Goal: Task Accomplishment & Management: Use online tool/utility

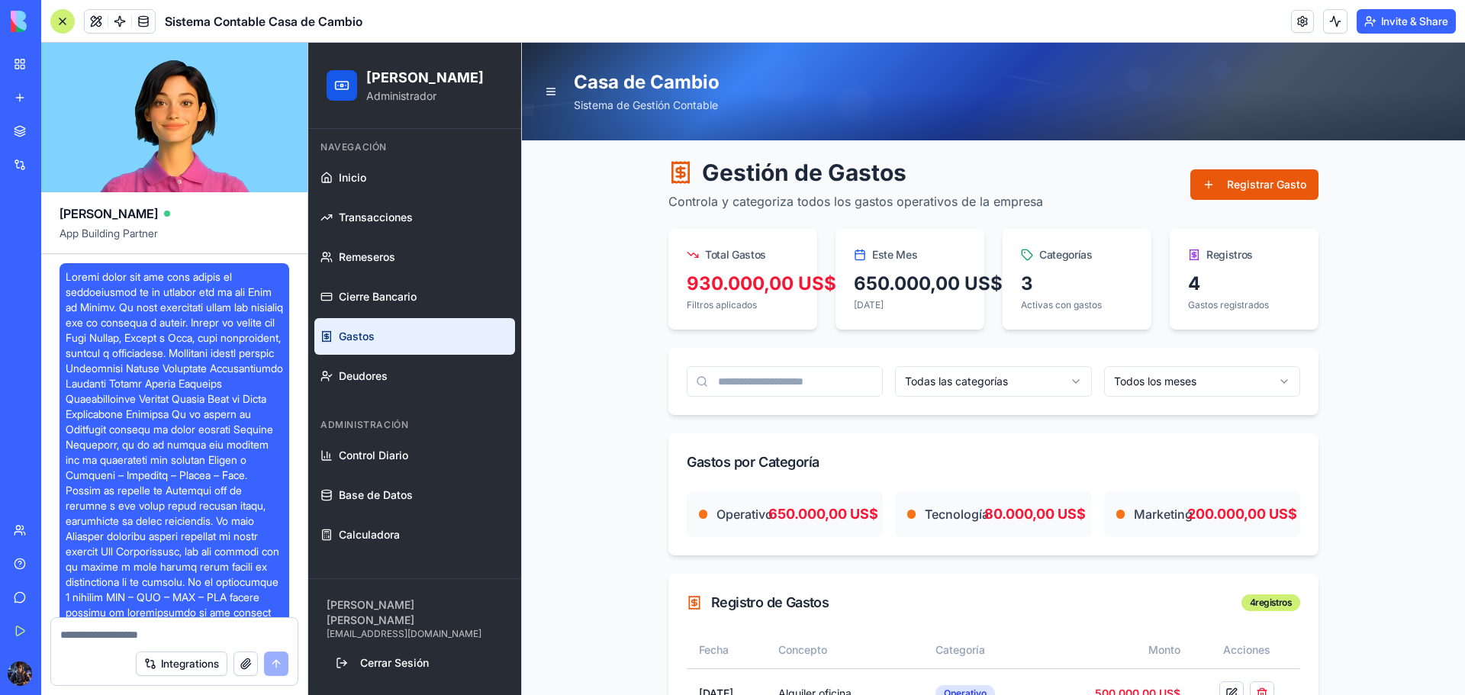
scroll to position [6002, 0]
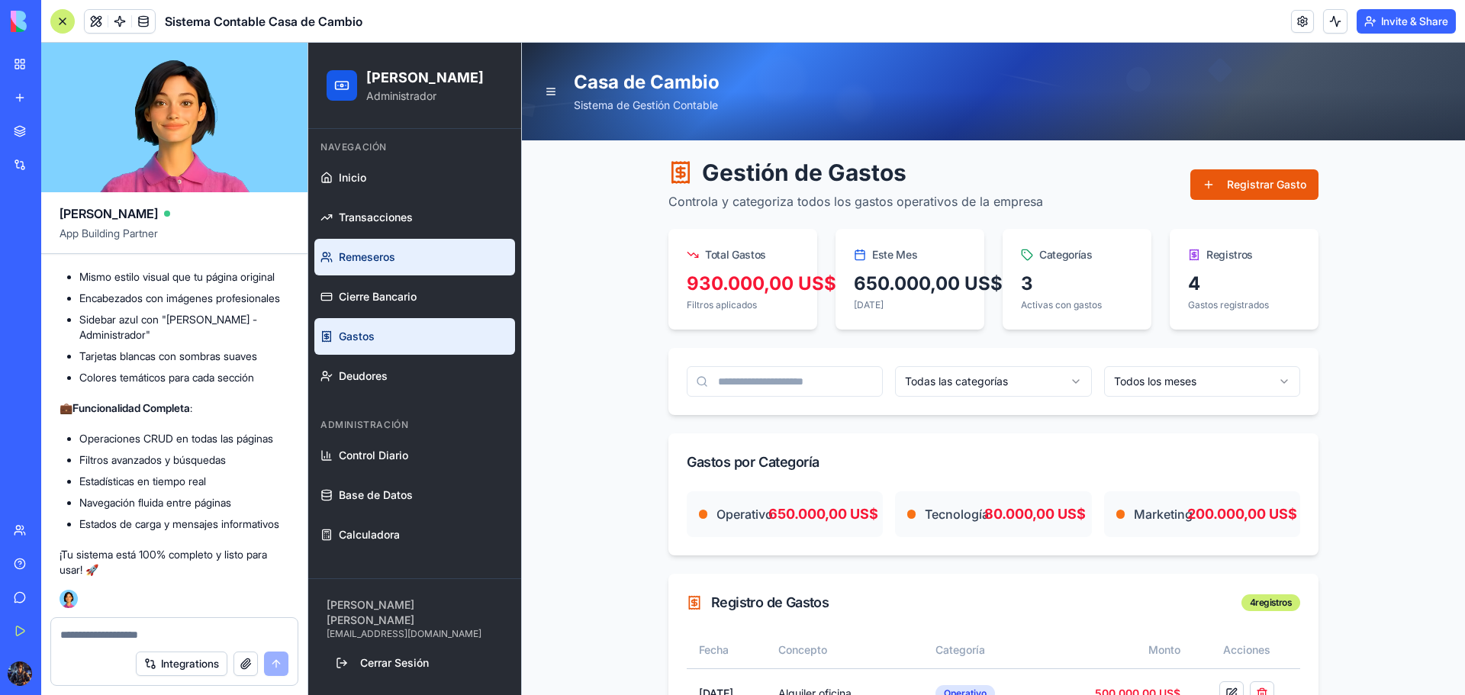
click at [389, 249] on link "Remeseros" at bounding box center [414, 257] width 201 height 37
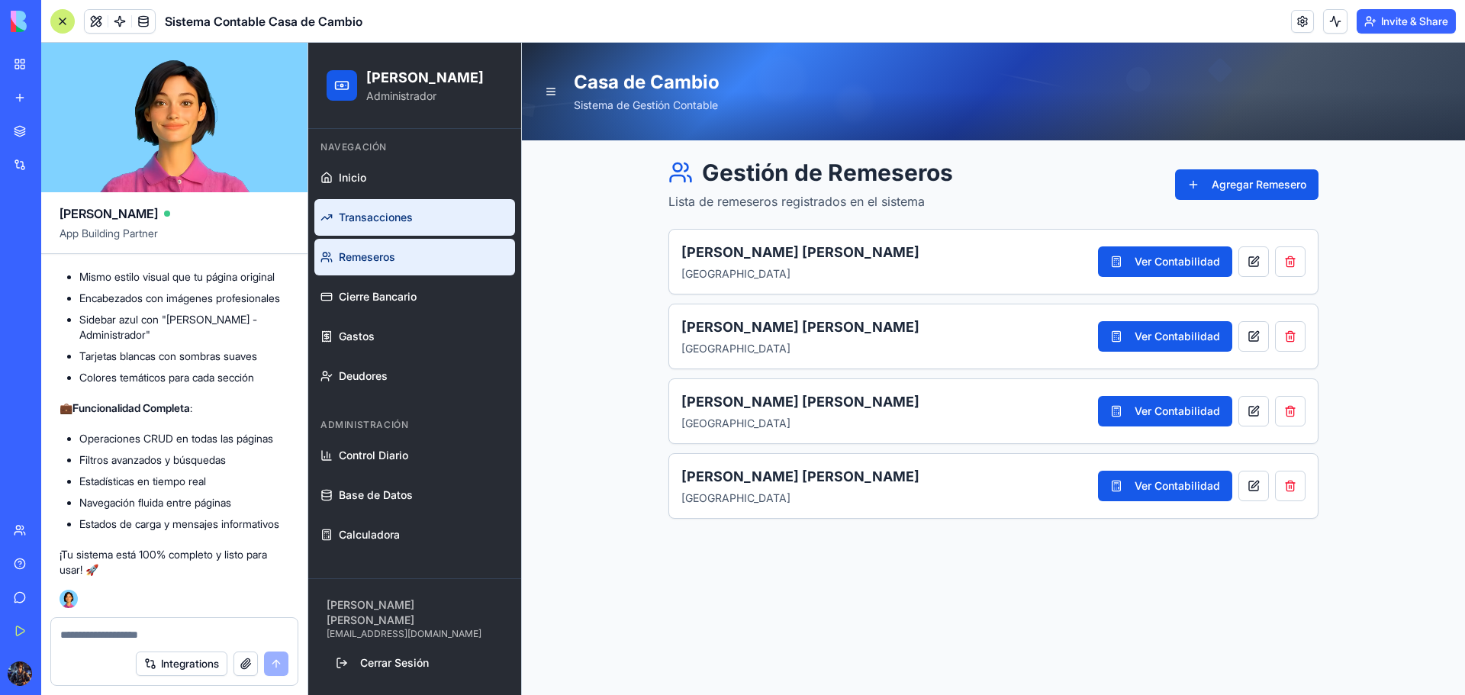
click at [410, 221] on span "Transacciones" at bounding box center [376, 217] width 74 height 15
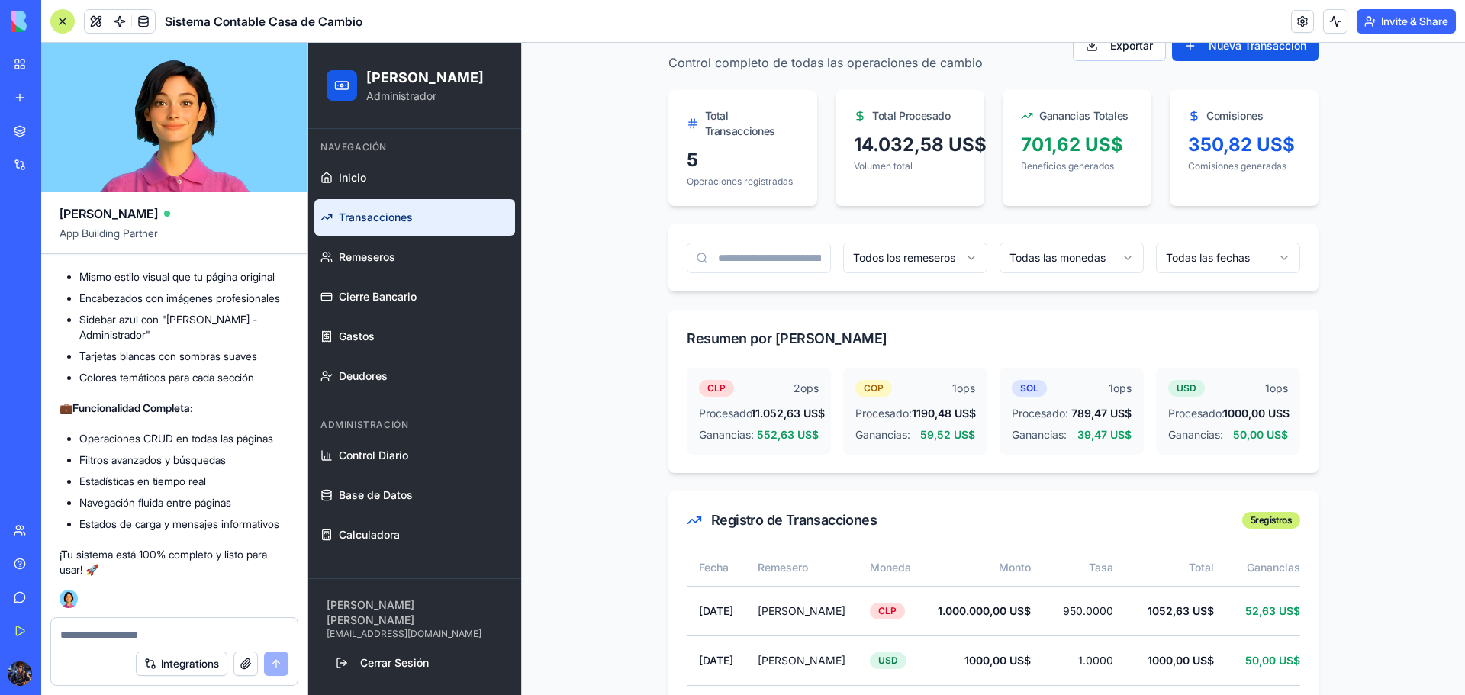
scroll to position [51, 0]
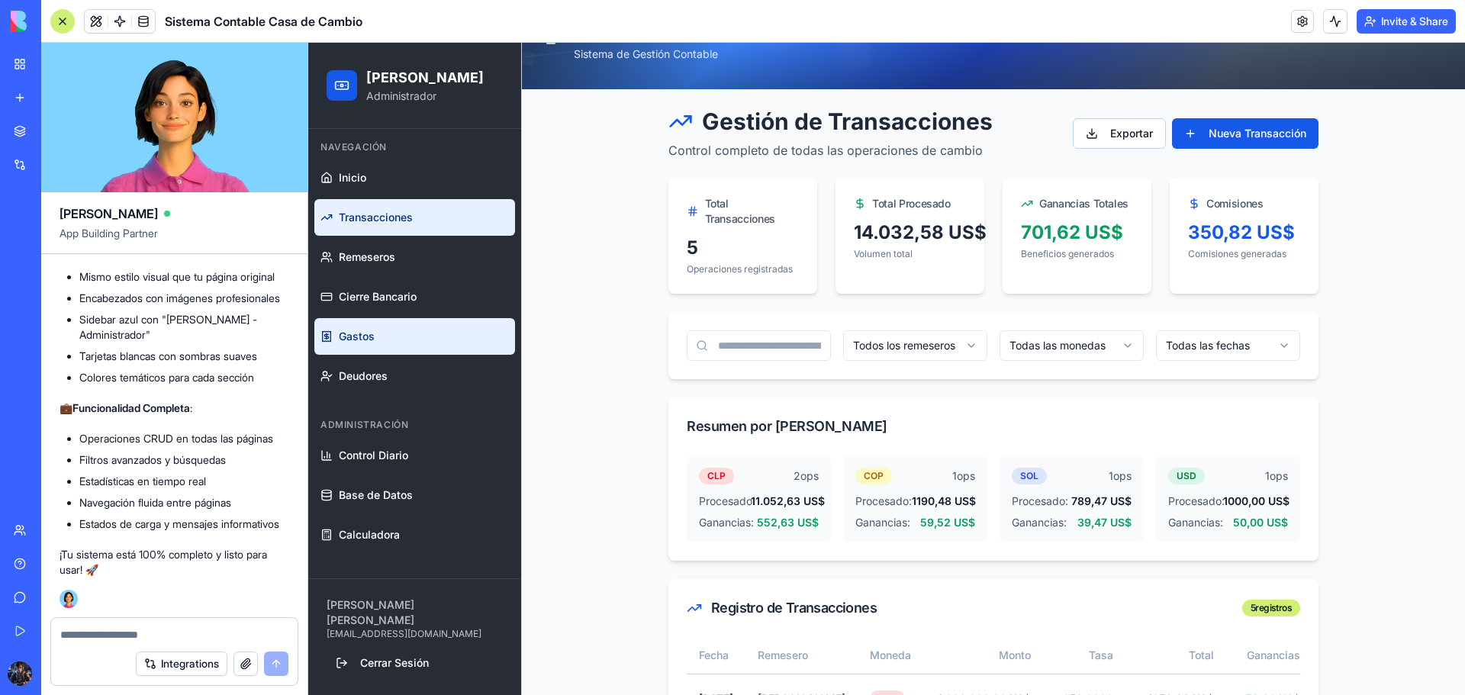
click at [387, 342] on link "Gastos" at bounding box center [414, 336] width 201 height 37
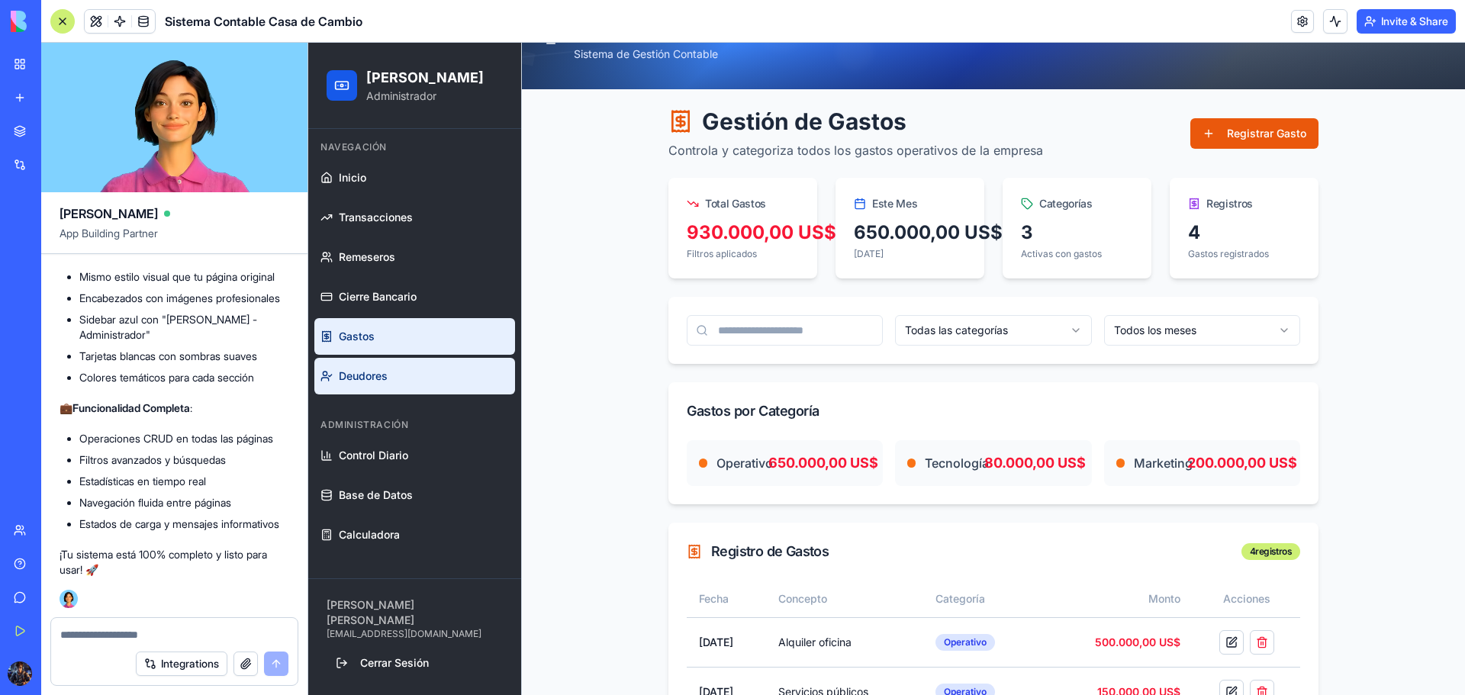
click at [385, 368] on span "Deudores" at bounding box center [363, 375] width 49 height 15
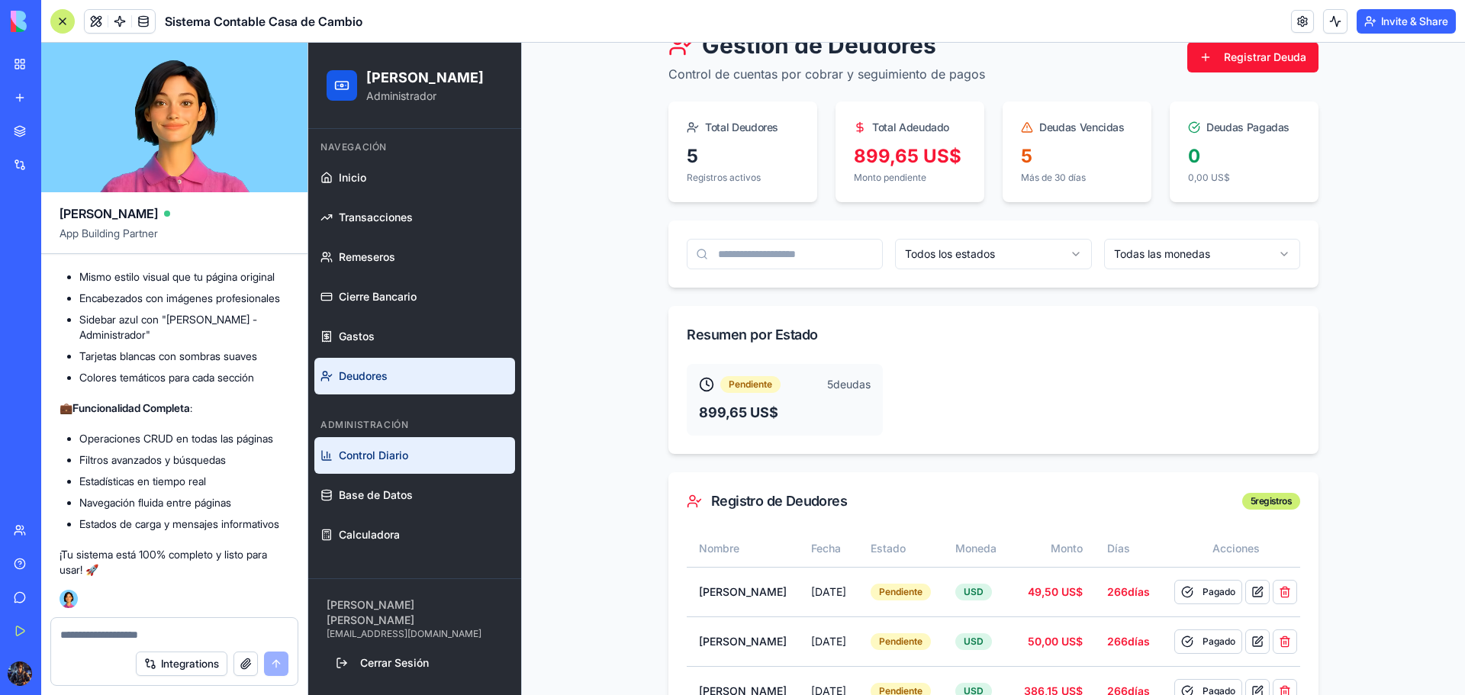
scroll to position [83, 0]
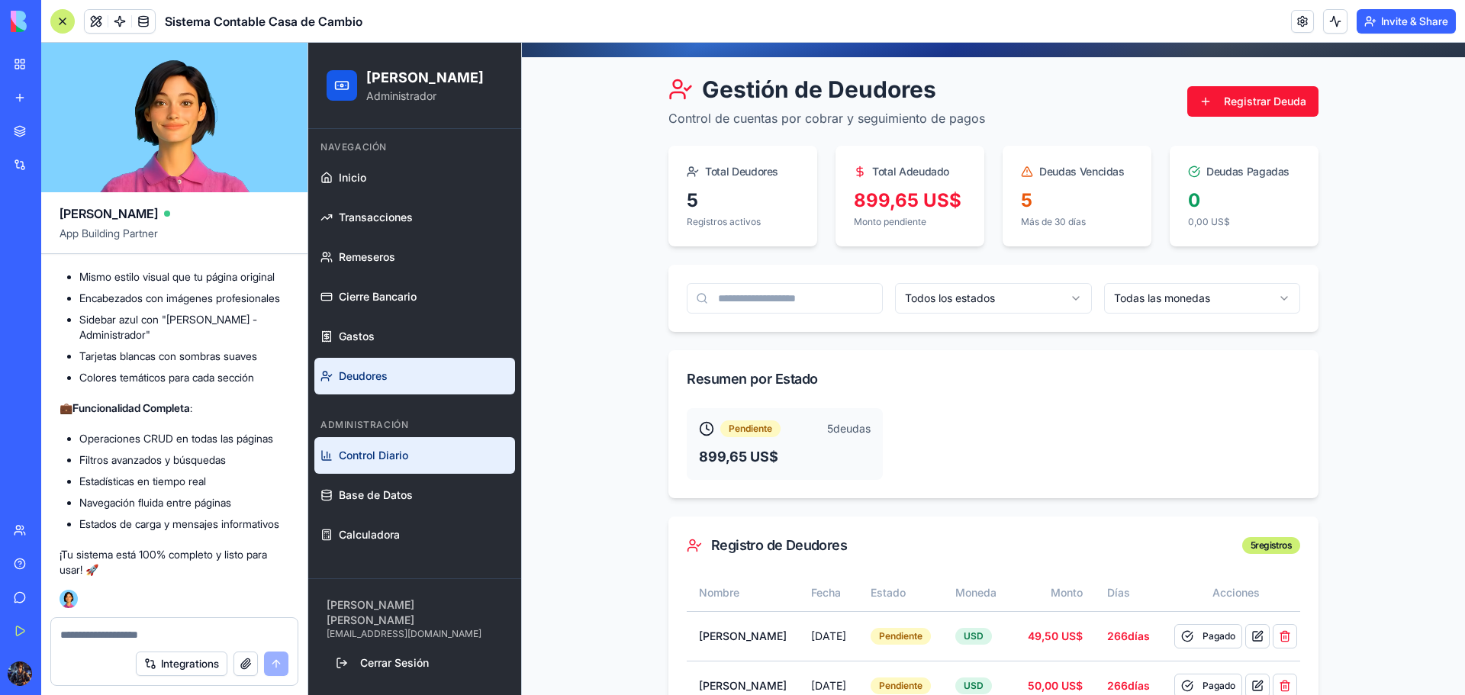
click at [466, 460] on link "Control Diario" at bounding box center [414, 455] width 201 height 37
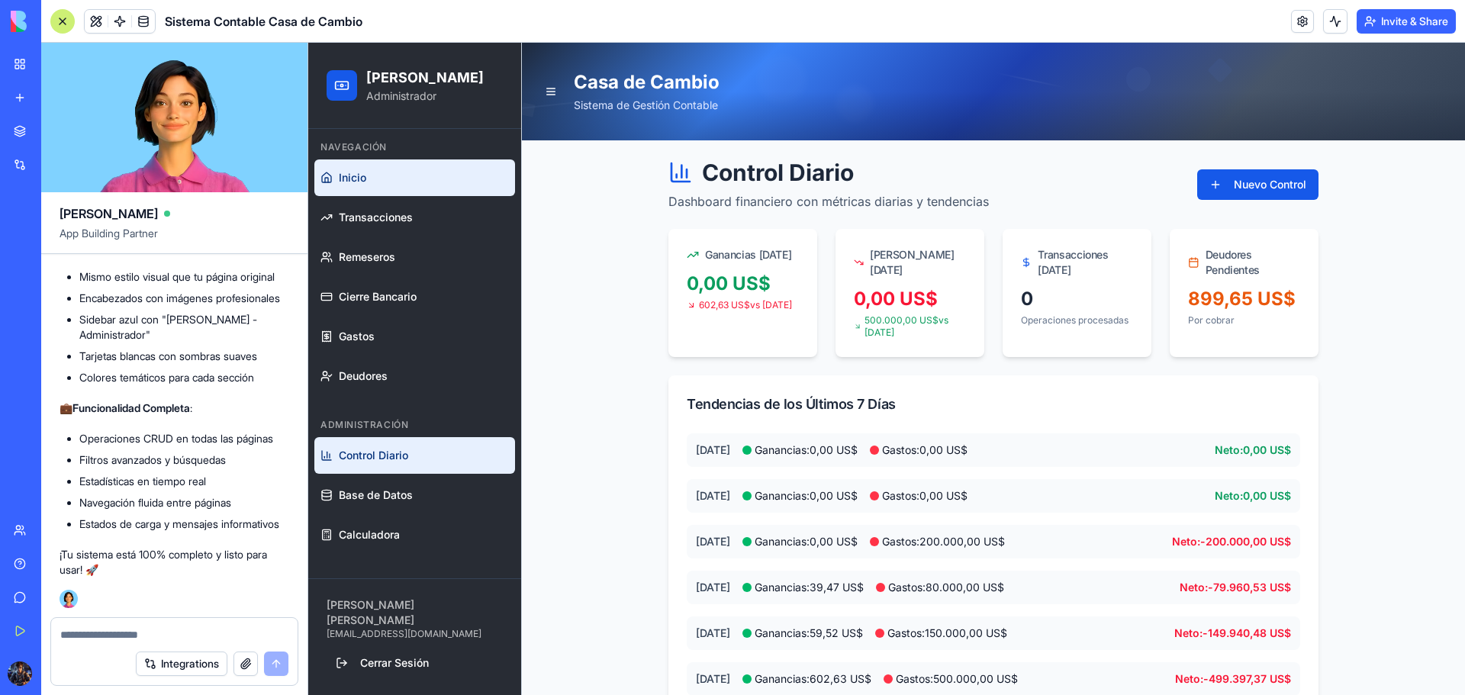
click at [401, 184] on link "Inicio" at bounding box center [414, 177] width 201 height 37
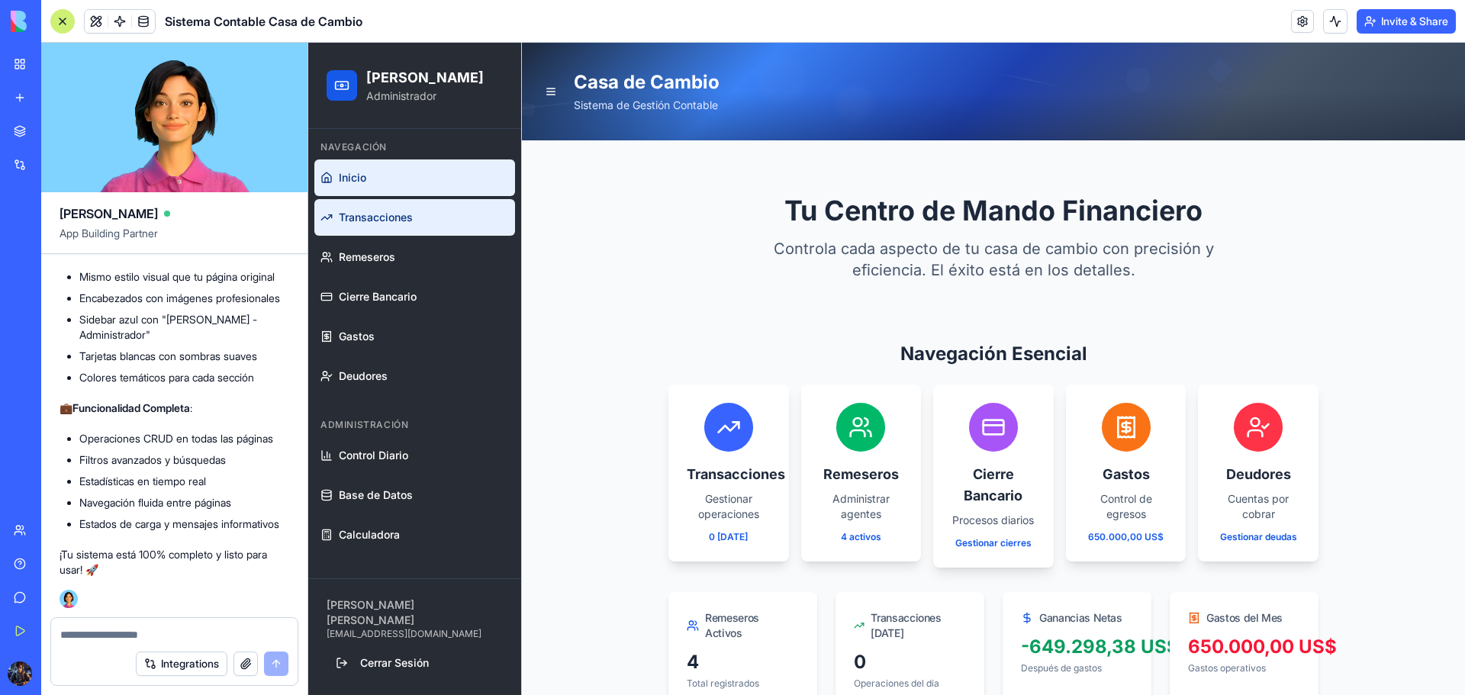
click at [400, 213] on span "Transacciones" at bounding box center [376, 217] width 74 height 15
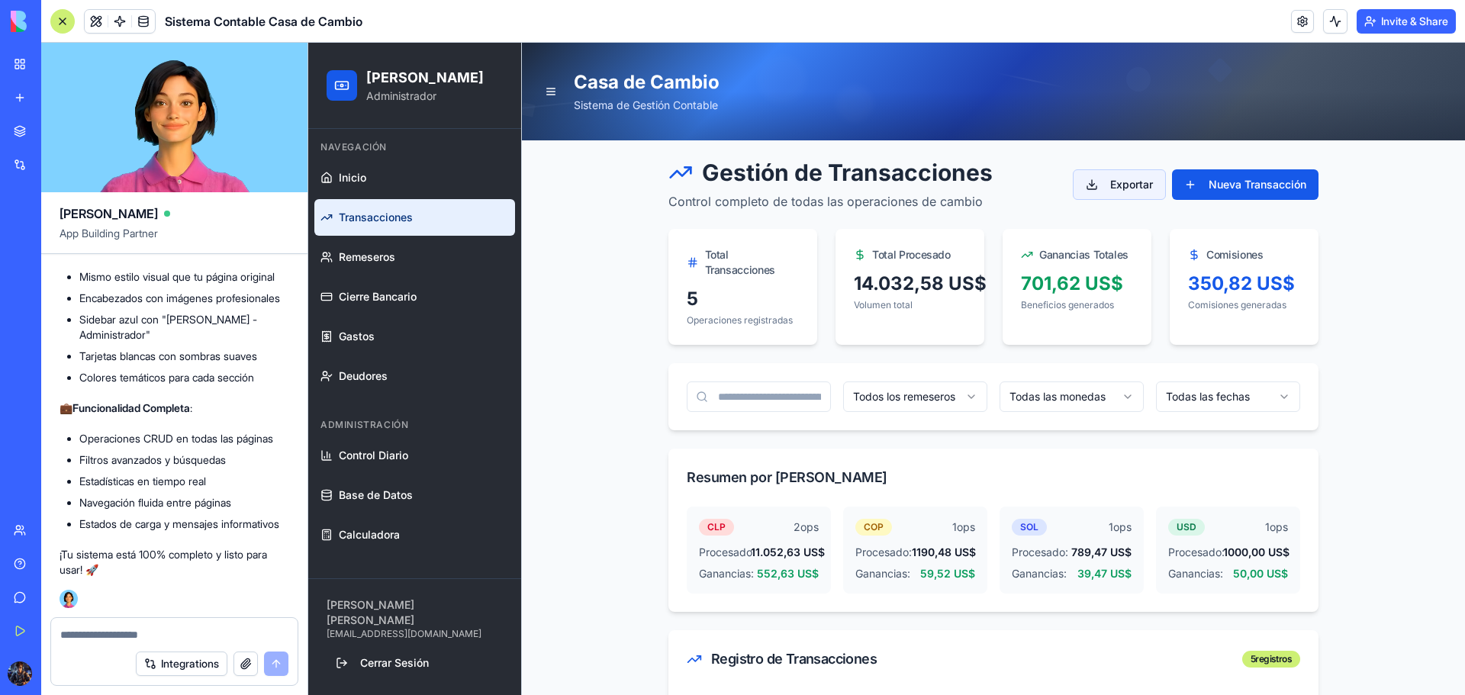
click at [1137, 179] on button "Exportar" at bounding box center [1119, 184] width 93 height 31
click at [1136, 190] on button "Exportar" at bounding box center [1119, 184] width 93 height 31
click at [1263, 178] on button "Nueva Transacción" at bounding box center [1245, 184] width 146 height 31
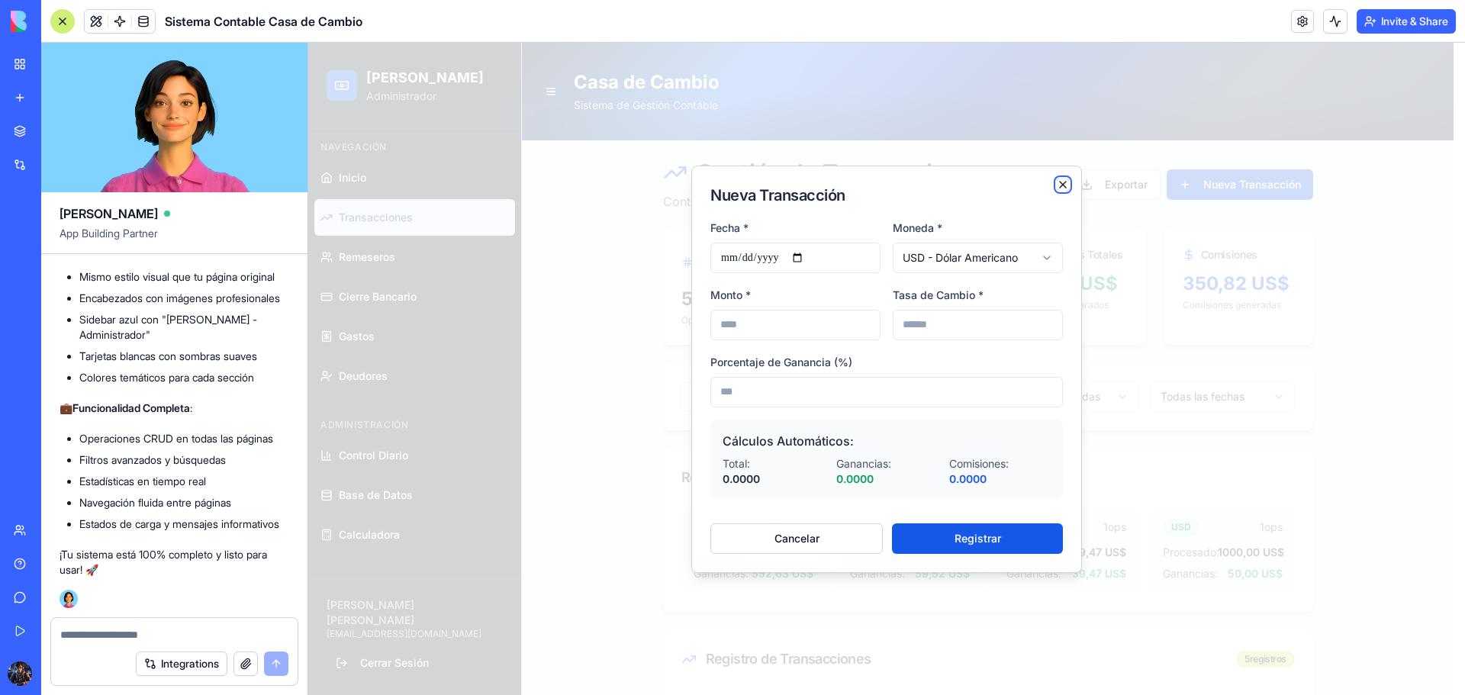
click at [1068, 185] on icon "button" at bounding box center [1063, 185] width 12 height 12
